Goal: Task Accomplishment & Management: Use online tool/utility

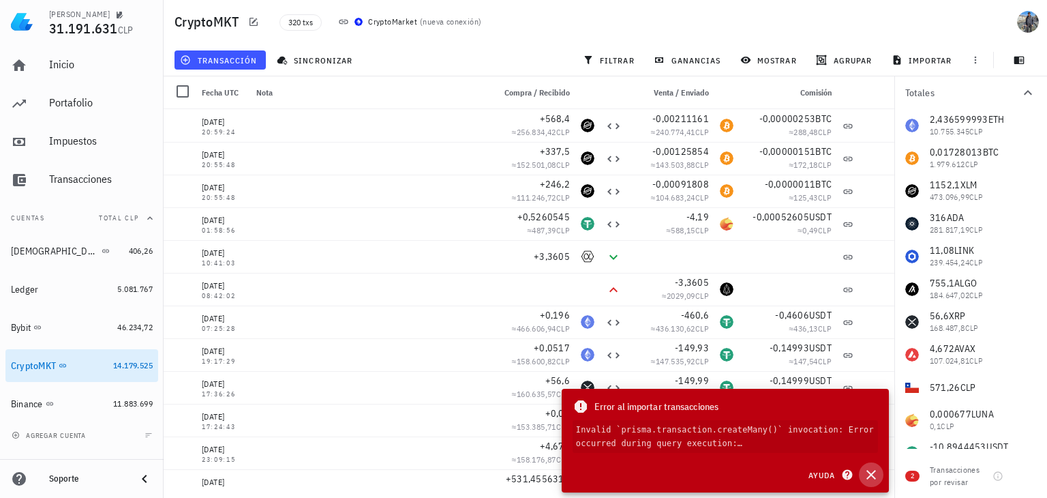
click at [878, 466] on icon "button" at bounding box center [871, 474] width 16 height 16
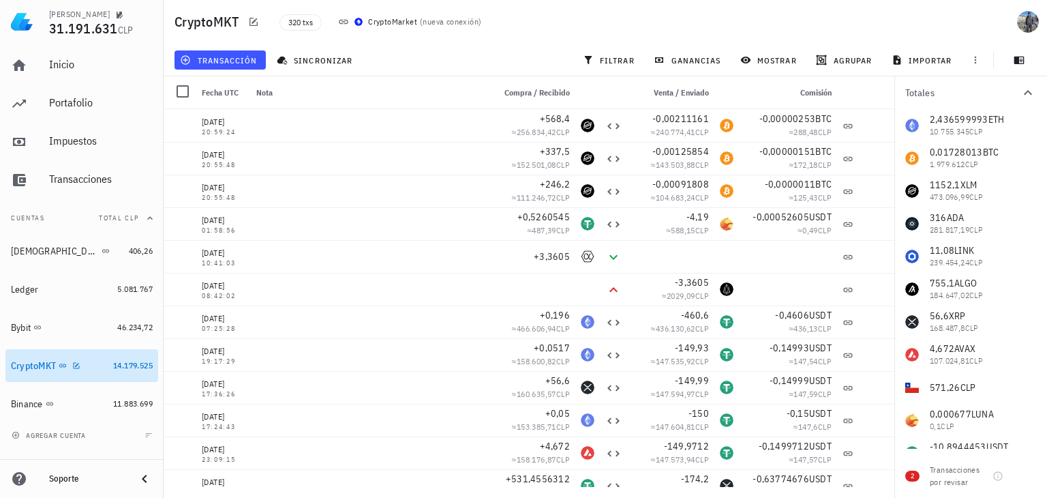
click at [23, 366] on div "CryptoMKT" at bounding box center [33, 366] width 45 height 12
click at [75, 365] on icon "button" at bounding box center [76, 365] width 8 height 8
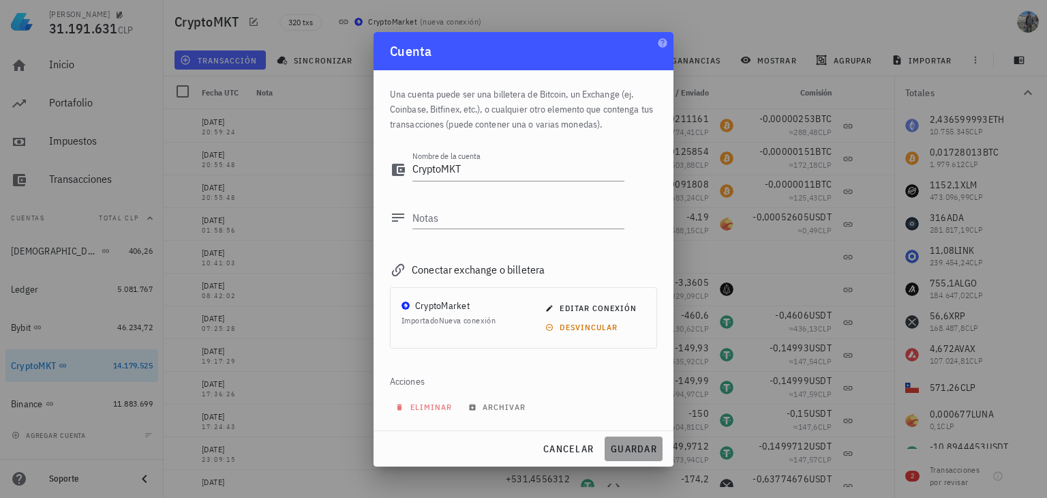
click at [644, 449] on span "guardar" at bounding box center [633, 449] width 47 height 12
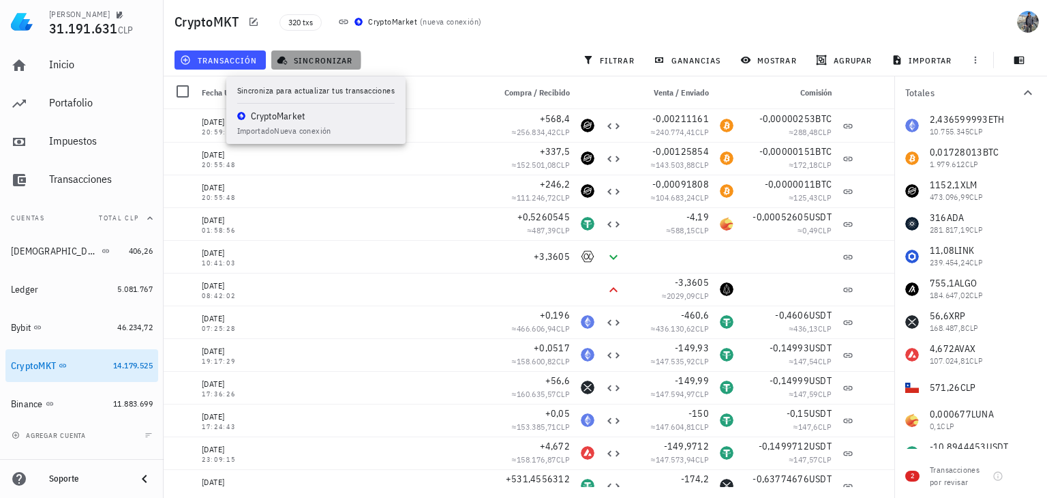
click at [329, 61] on span "sincronizar" at bounding box center [316, 60] width 73 height 11
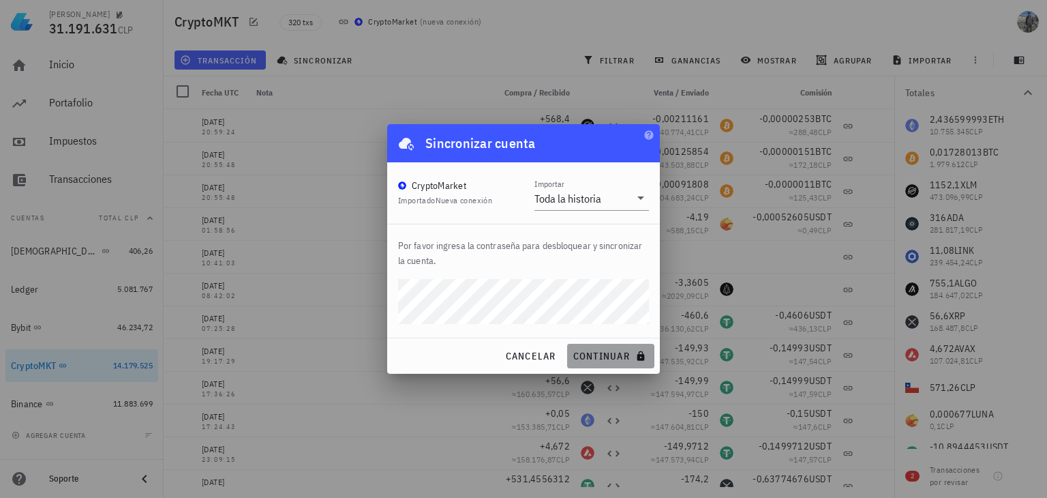
click at [642, 350] on icon "submit" at bounding box center [641, 355] width 11 height 11
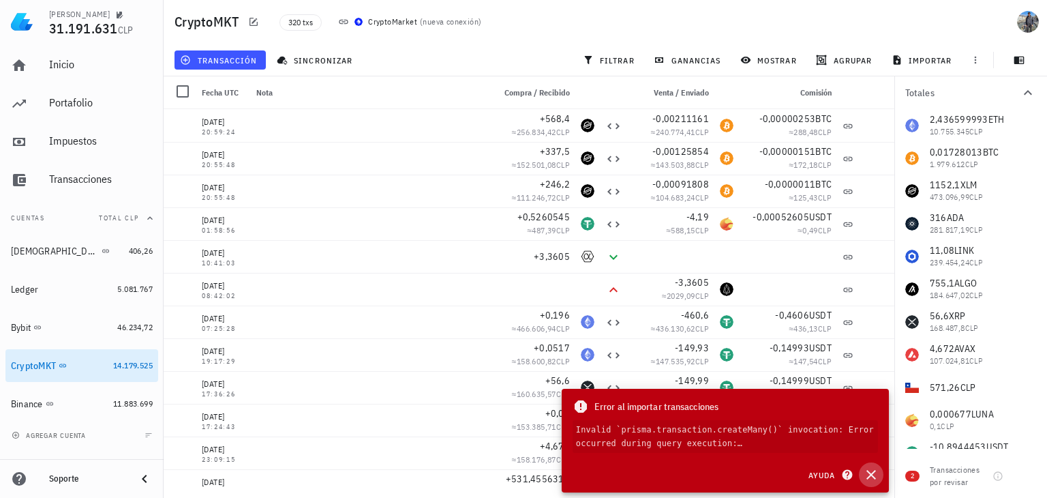
click at [870, 469] on icon "button" at bounding box center [871, 474] width 16 height 16
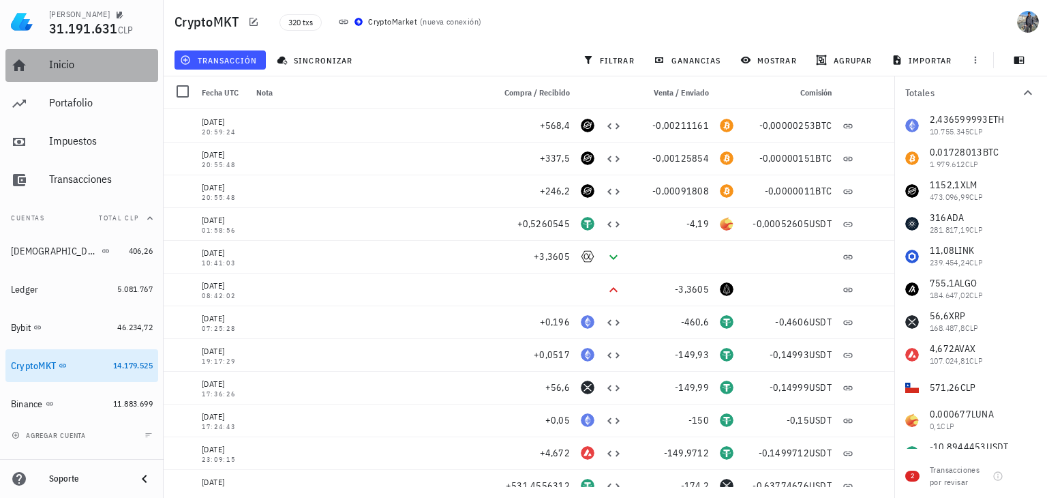
click at [85, 73] on div "Inicio" at bounding box center [101, 65] width 104 height 31
